Goal: Register for event/course

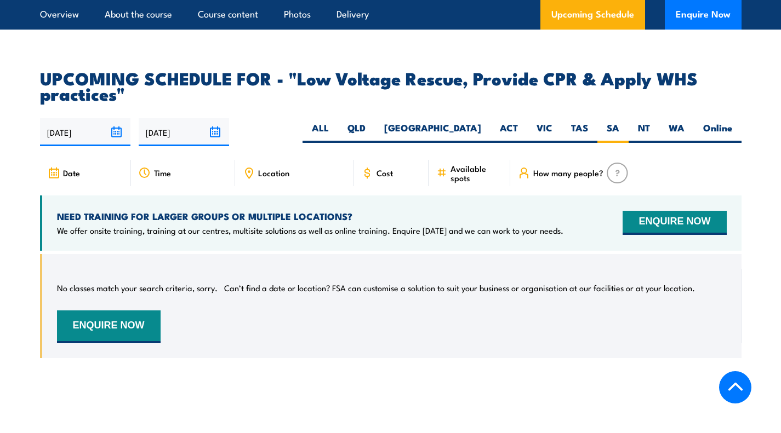
scroll to position [1863, 0]
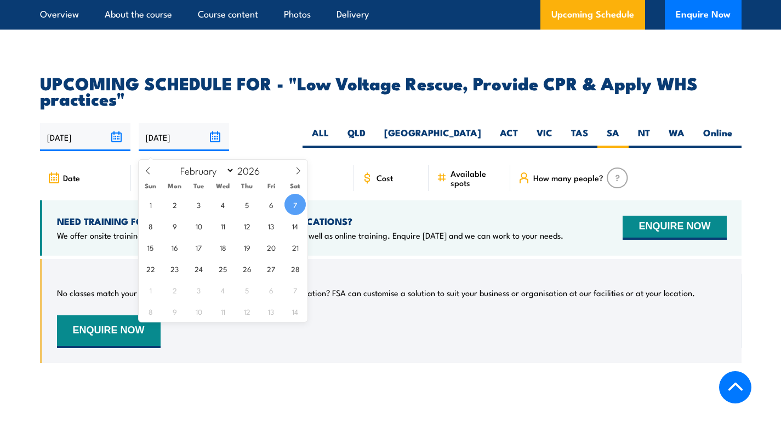
click at [213, 145] on input "[DATE]" at bounding box center [184, 137] width 90 height 28
click at [149, 171] on icon at bounding box center [148, 171] width 8 height 8
select select "0"
click at [149, 171] on icon at bounding box center [148, 171] width 8 height 8
type input "2025"
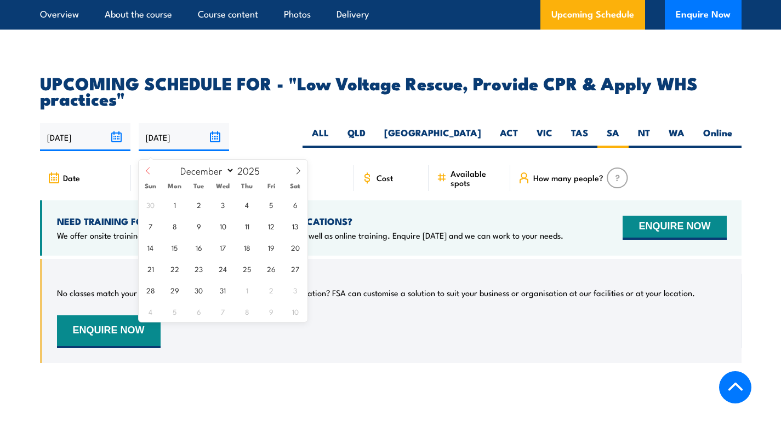
click at [149, 171] on icon at bounding box center [148, 171] width 8 height 8
select select "7"
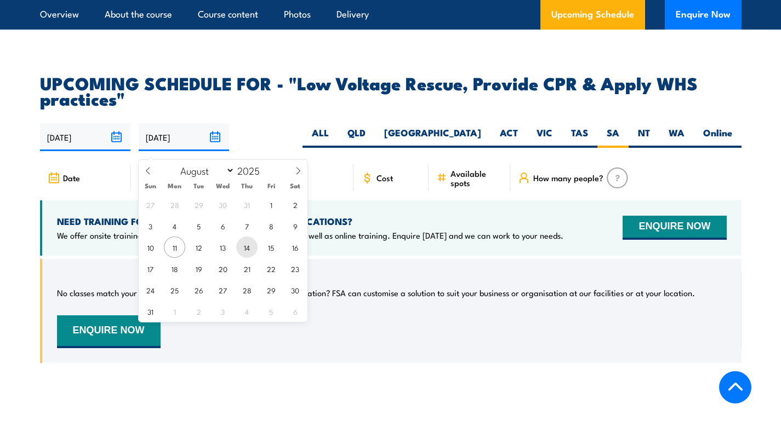
click at [237, 247] on span "14" at bounding box center [246, 247] width 21 height 21
type input "[DATE]"
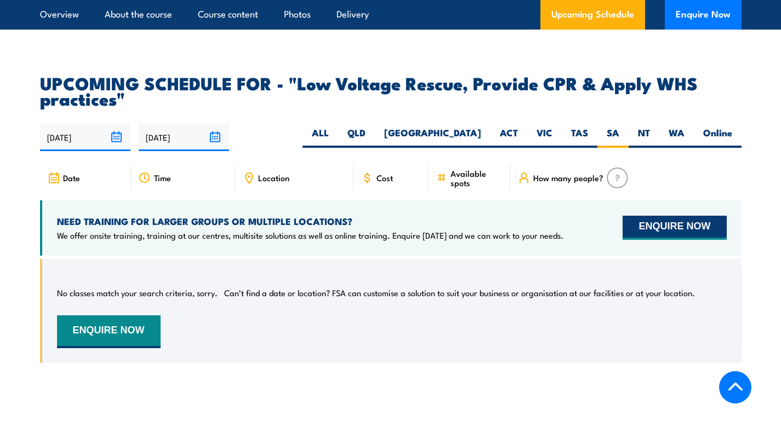
click at [655, 233] on button "ENQUIRE NOW" at bounding box center [674, 228] width 104 height 24
click at [296, 183] on div "Location" at bounding box center [294, 178] width 118 height 26
click at [275, 182] on span "Location" at bounding box center [273, 177] width 31 height 9
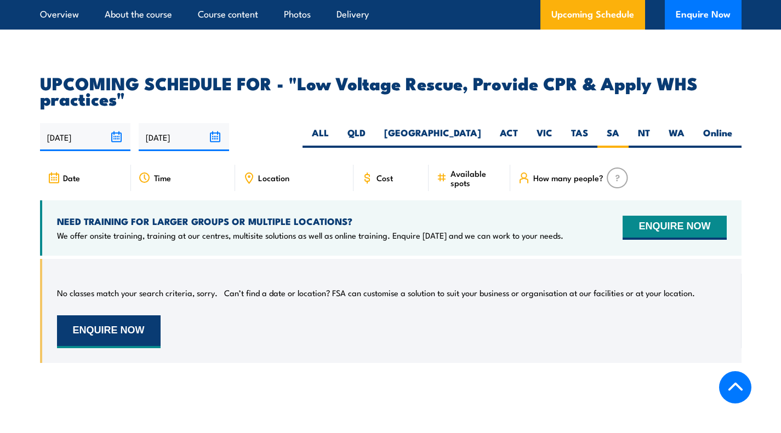
click at [130, 328] on button "ENQUIRE NOW" at bounding box center [109, 332] width 104 height 33
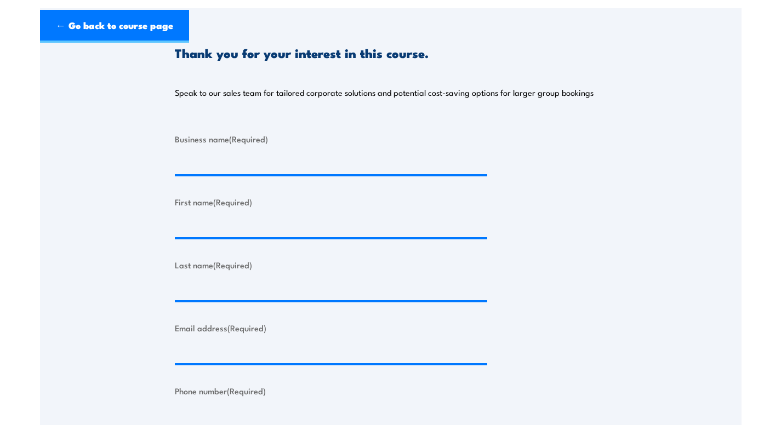
scroll to position [176, 0]
